Goal: Information Seeking & Learning: Stay updated

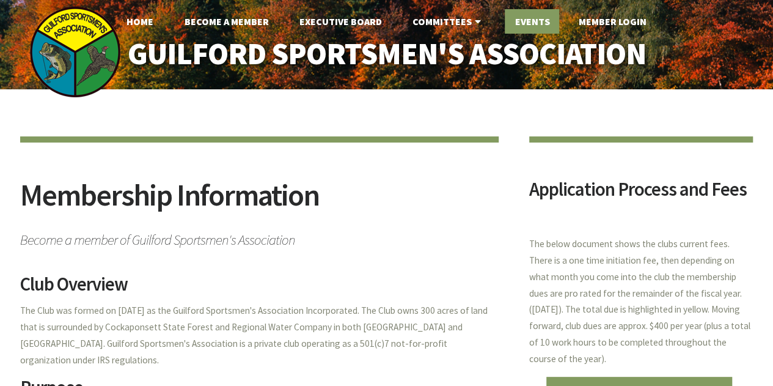
click at [530, 17] on link "Events" at bounding box center [532, 21] width 54 height 24
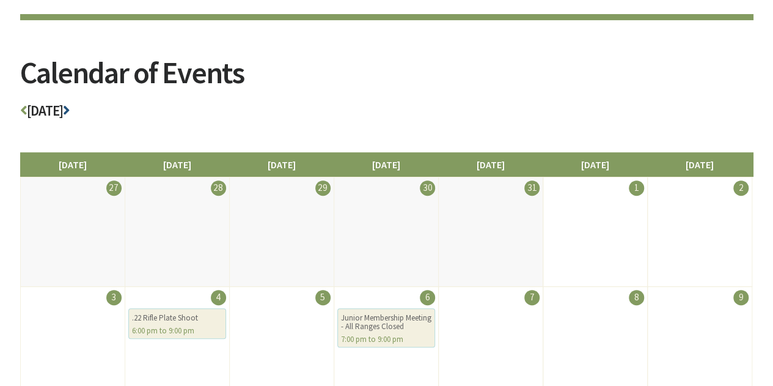
scroll to position [122, 0]
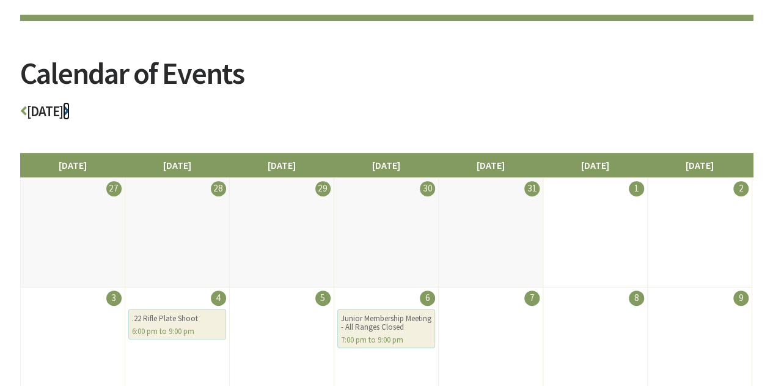
click at [70, 108] on icon at bounding box center [66, 111] width 7 height 14
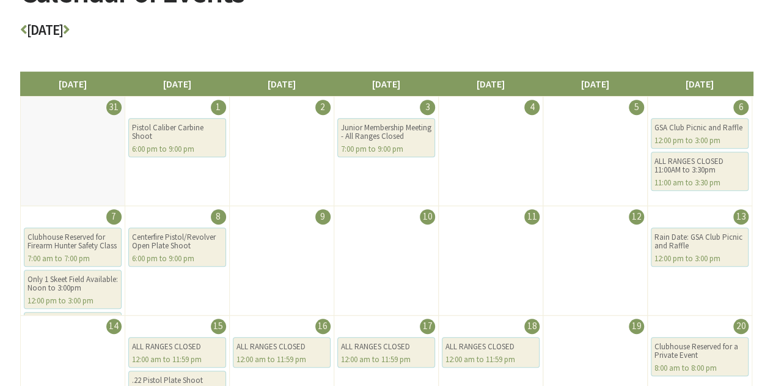
scroll to position [199, 0]
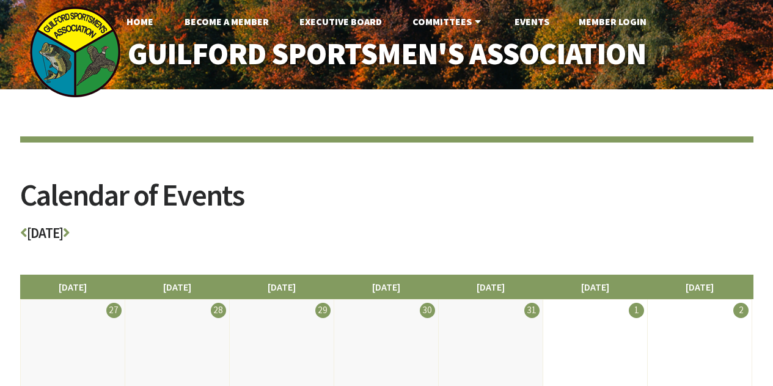
scroll to position [122, 0]
